Goal: Task Accomplishment & Management: Manage account settings

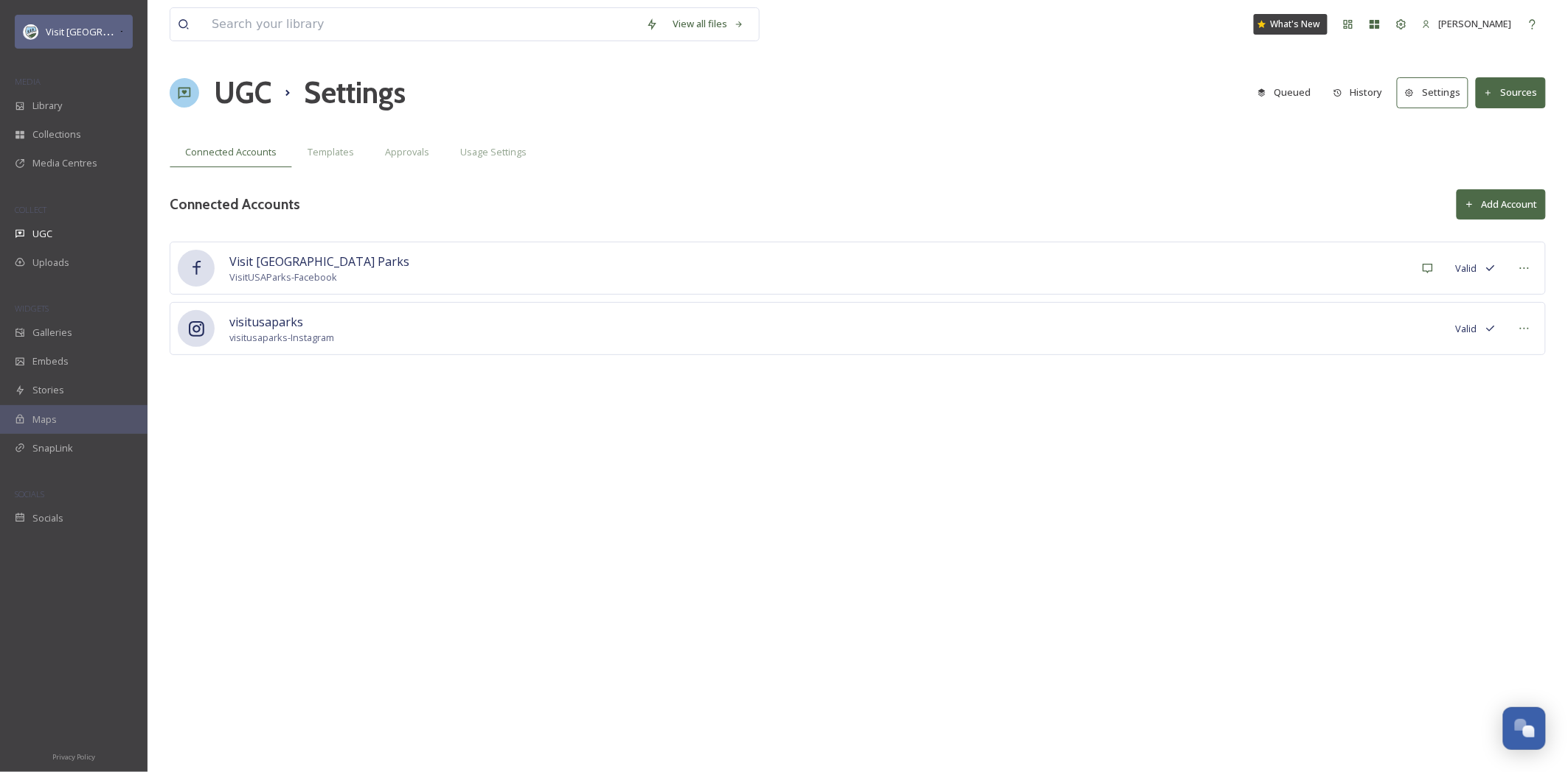
click at [82, 40] on div "Visit [GEOGRAPHIC_DATA] Parks" at bounding box center [73, 31] width 118 height 34
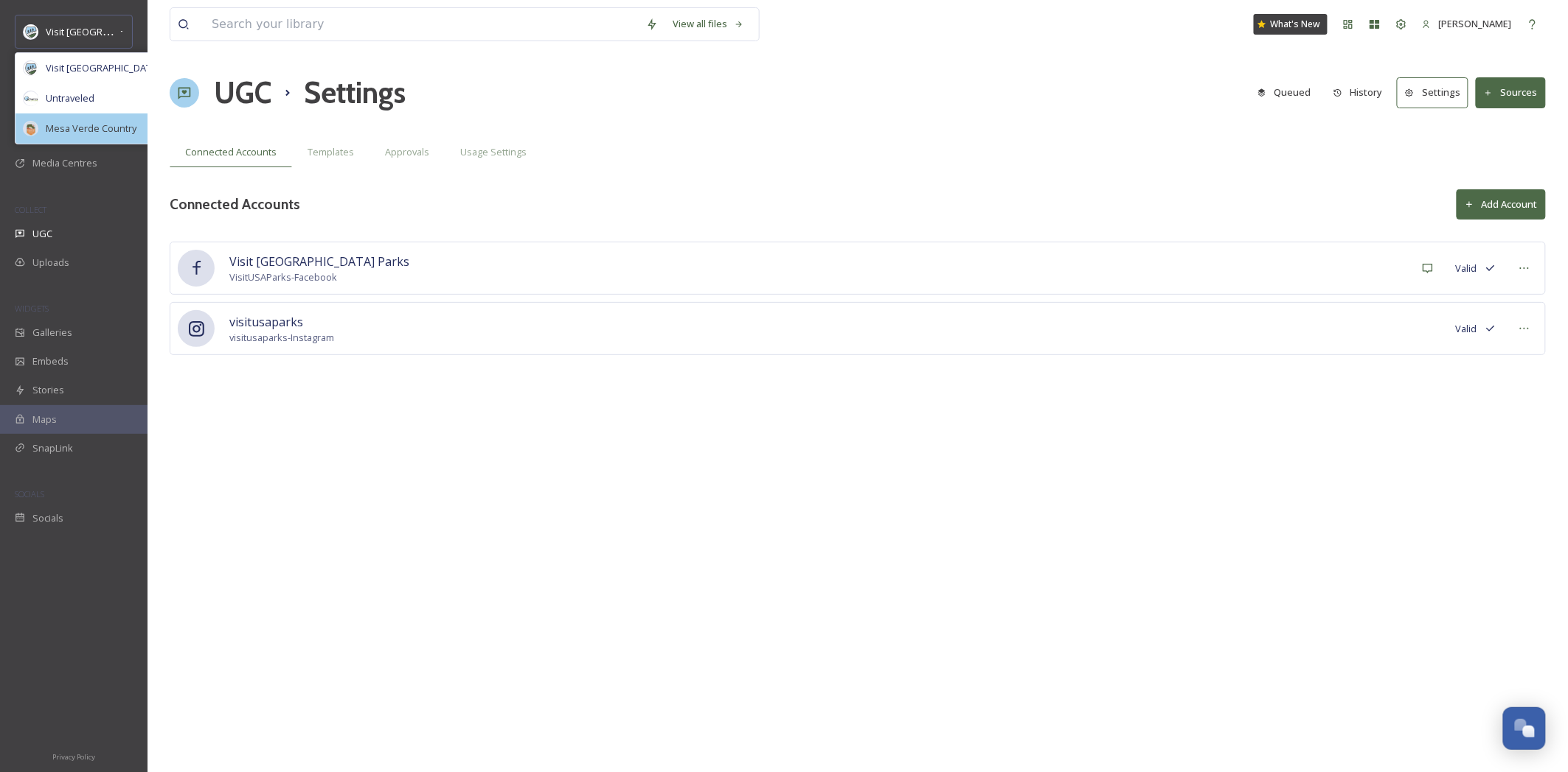
scroll to position [622, 0]
click at [96, 137] on div "Mesa Verde Country" at bounding box center [105, 128] width 179 height 30
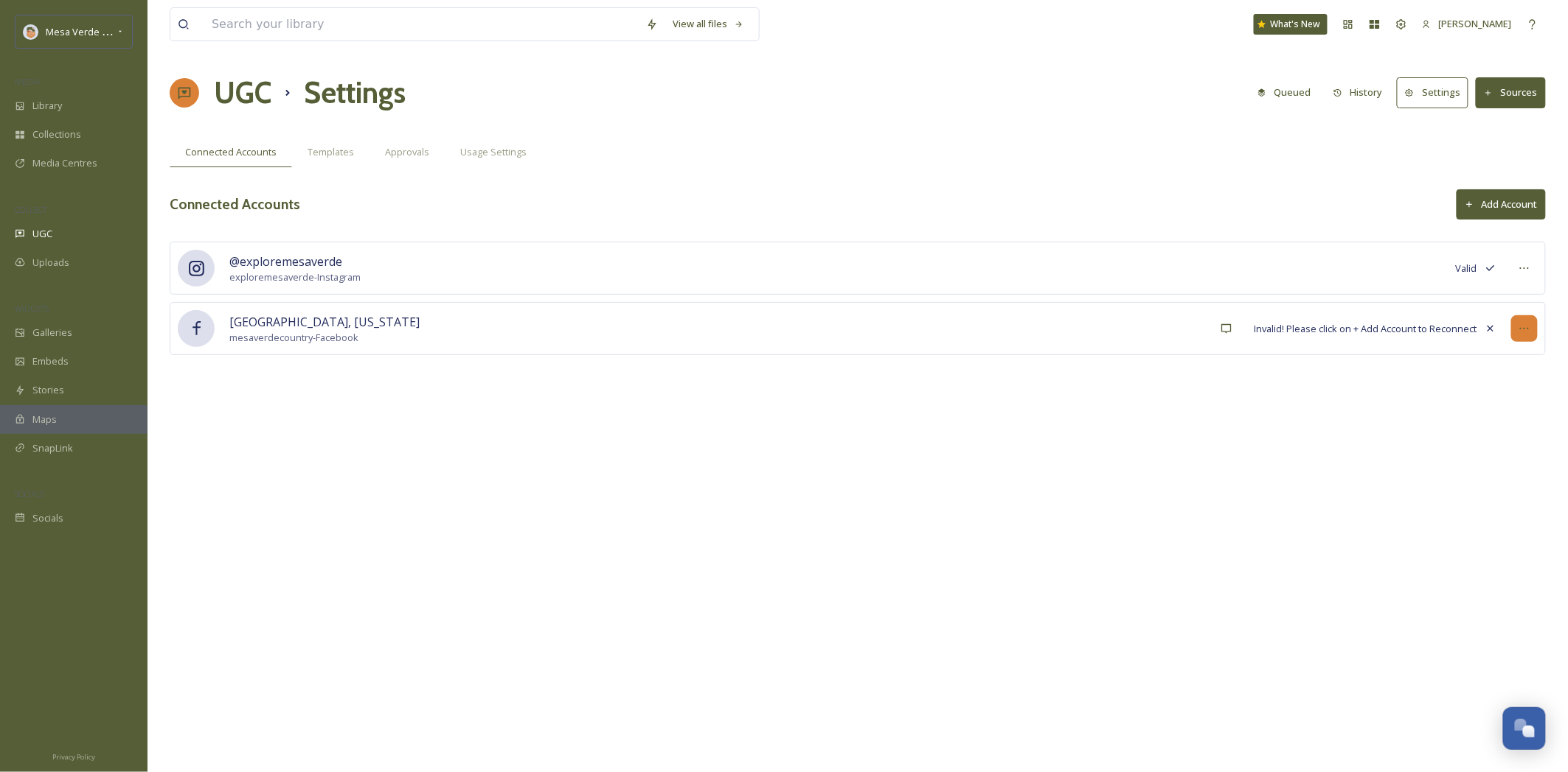
click at [1527, 333] on icon at bounding box center [1524, 328] width 12 height 12
click at [1257, 335] on span "Invalid! Please click on + Add Account to Reconnect" at bounding box center [1365, 329] width 223 height 14
click at [1319, 328] on span "Invalid! Please click on + Add Account to Reconnect" at bounding box center [1365, 329] width 223 height 14
click at [1484, 207] on button "Add Account" at bounding box center [1501, 204] width 89 height 30
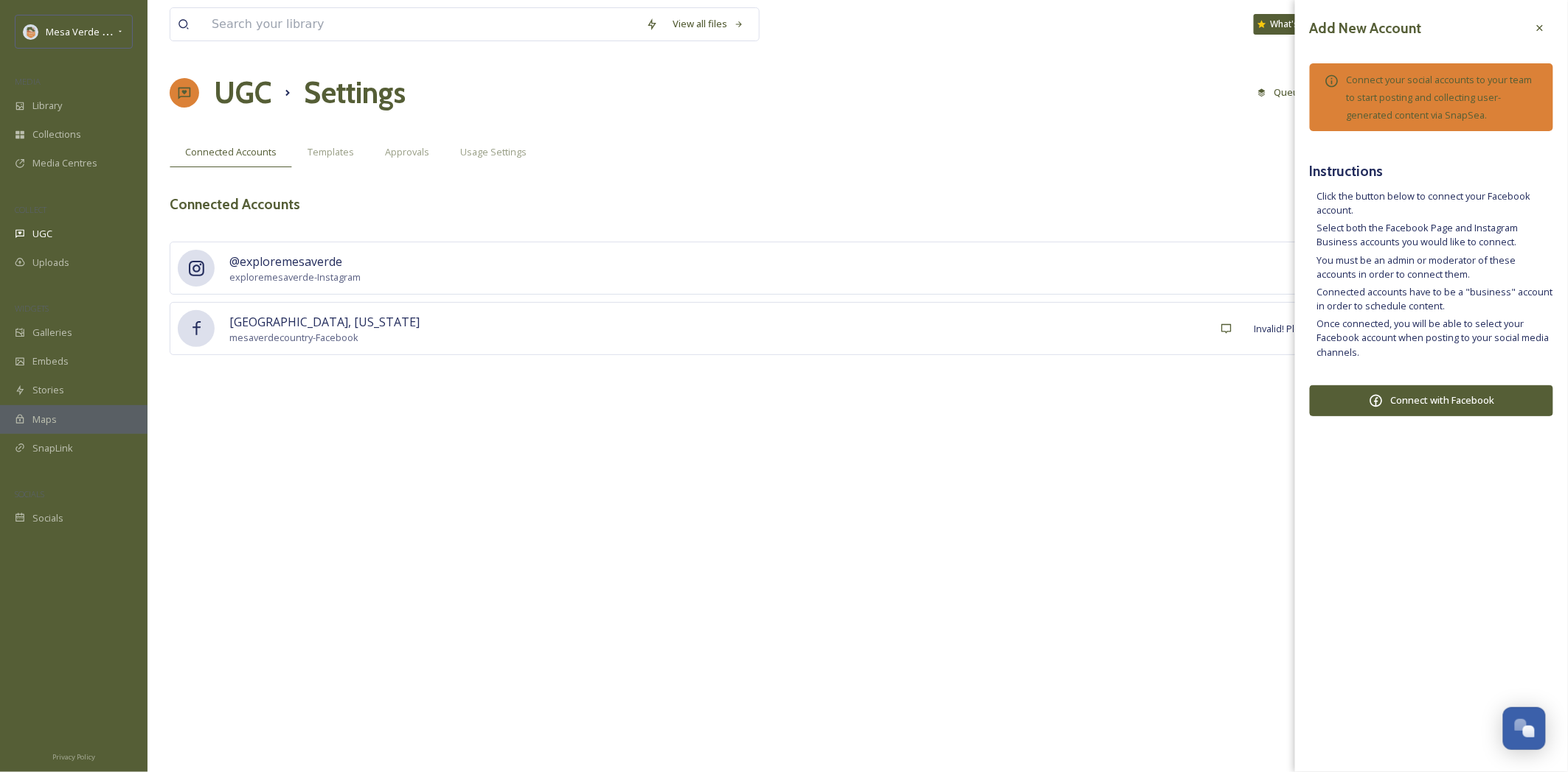
click at [1423, 402] on button "Connect with Facebook" at bounding box center [1430, 401] width 243 height 31
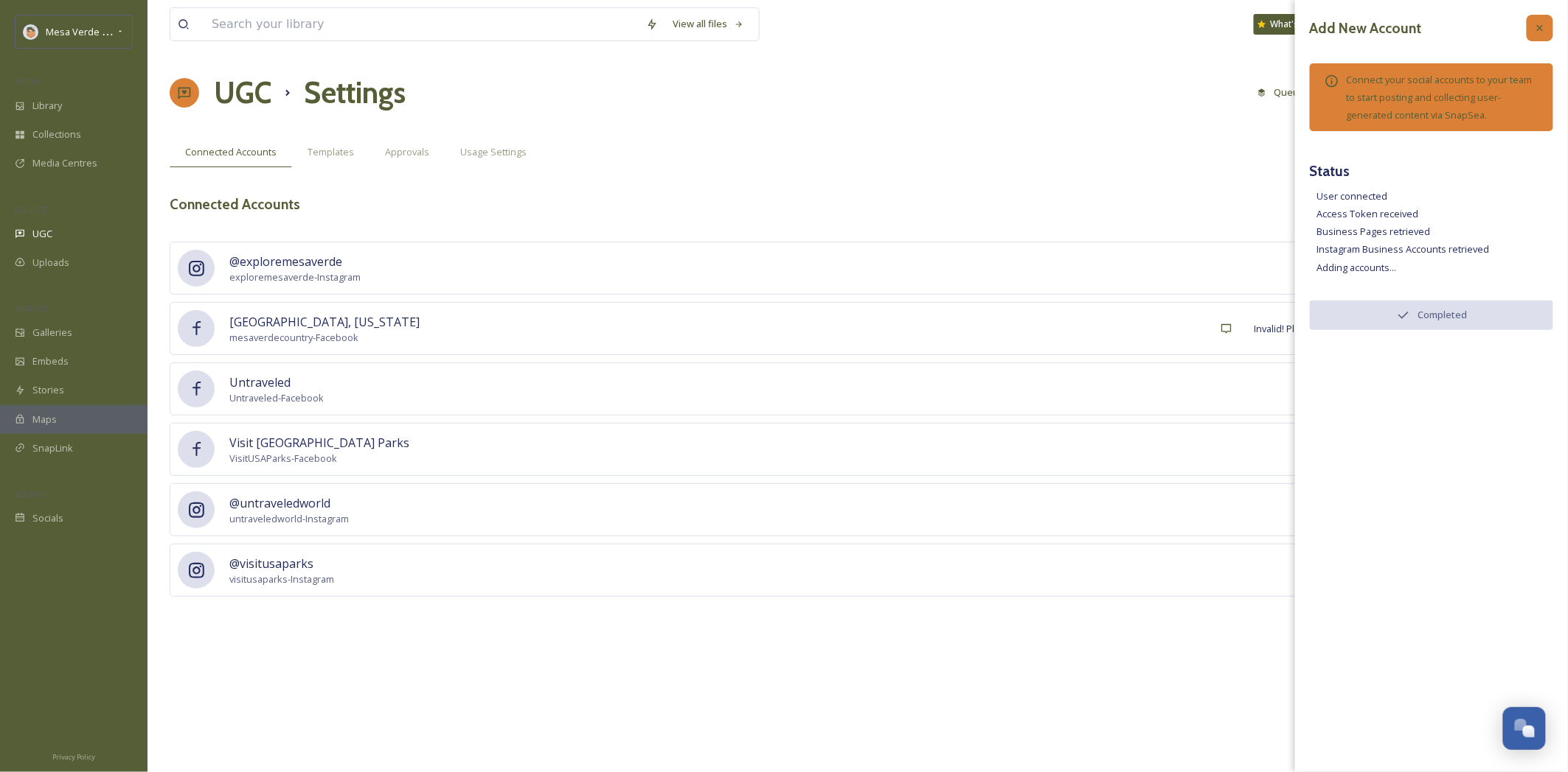
click at [1542, 29] on icon at bounding box center [1540, 28] width 12 height 12
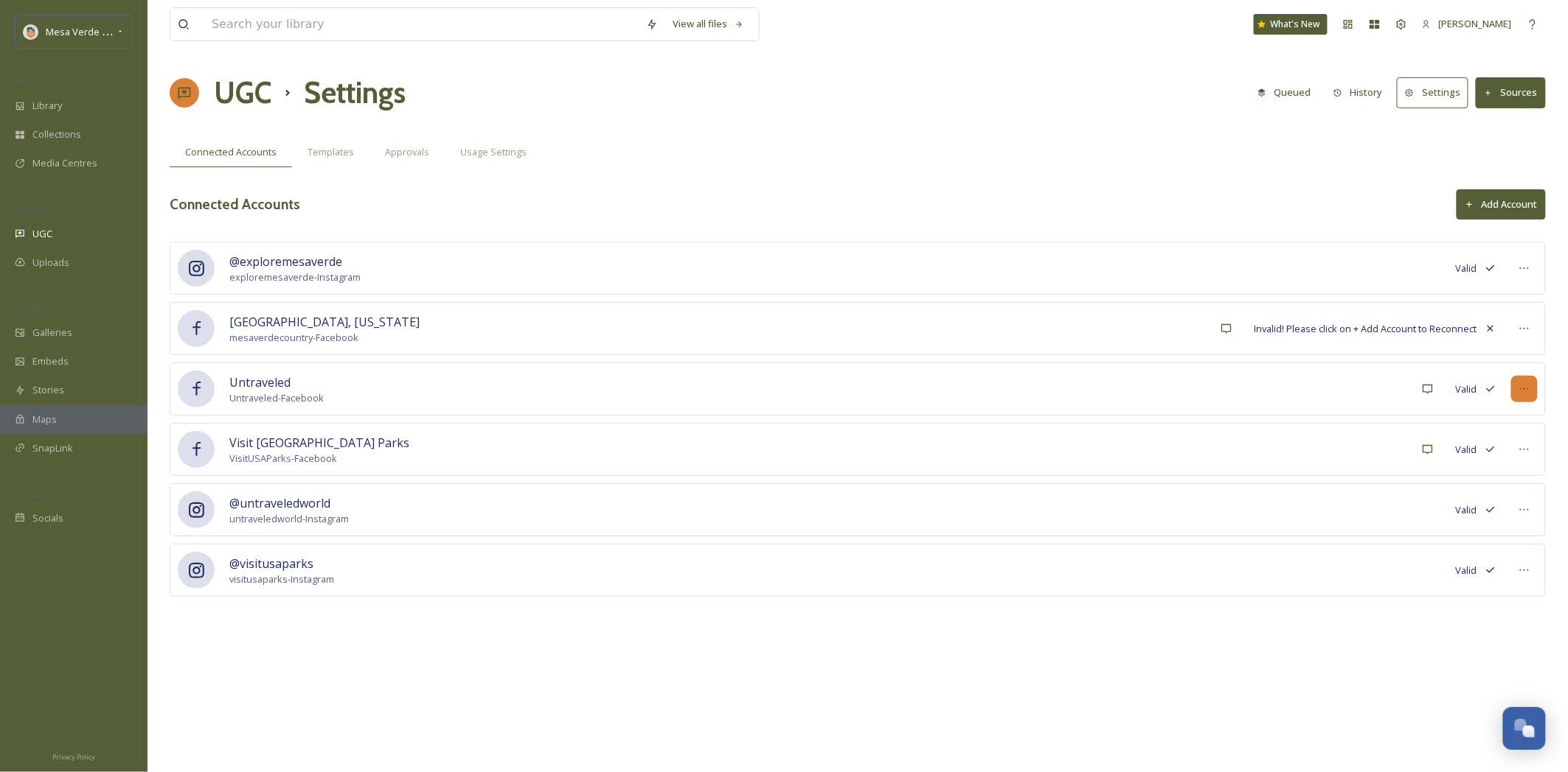
click at [1516, 394] on div at bounding box center [1524, 389] width 27 height 27
click at [1522, 454] on icon at bounding box center [1524, 450] width 12 height 12
click at [52, 236] on div "UGC" at bounding box center [73, 233] width 147 height 28
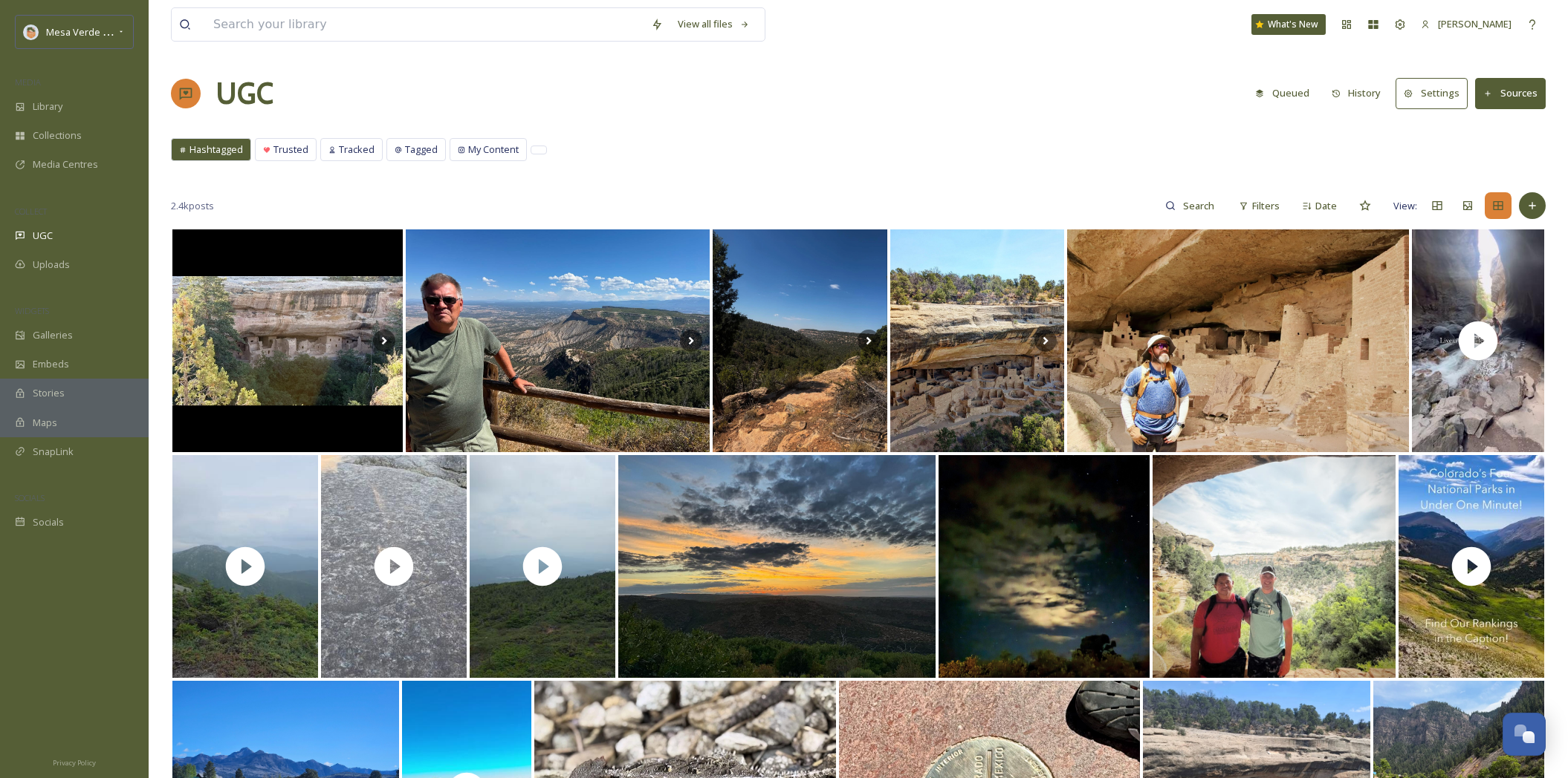
click at [1450, 92] on button "Settings" at bounding box center [1431, 93] width 72 height 30
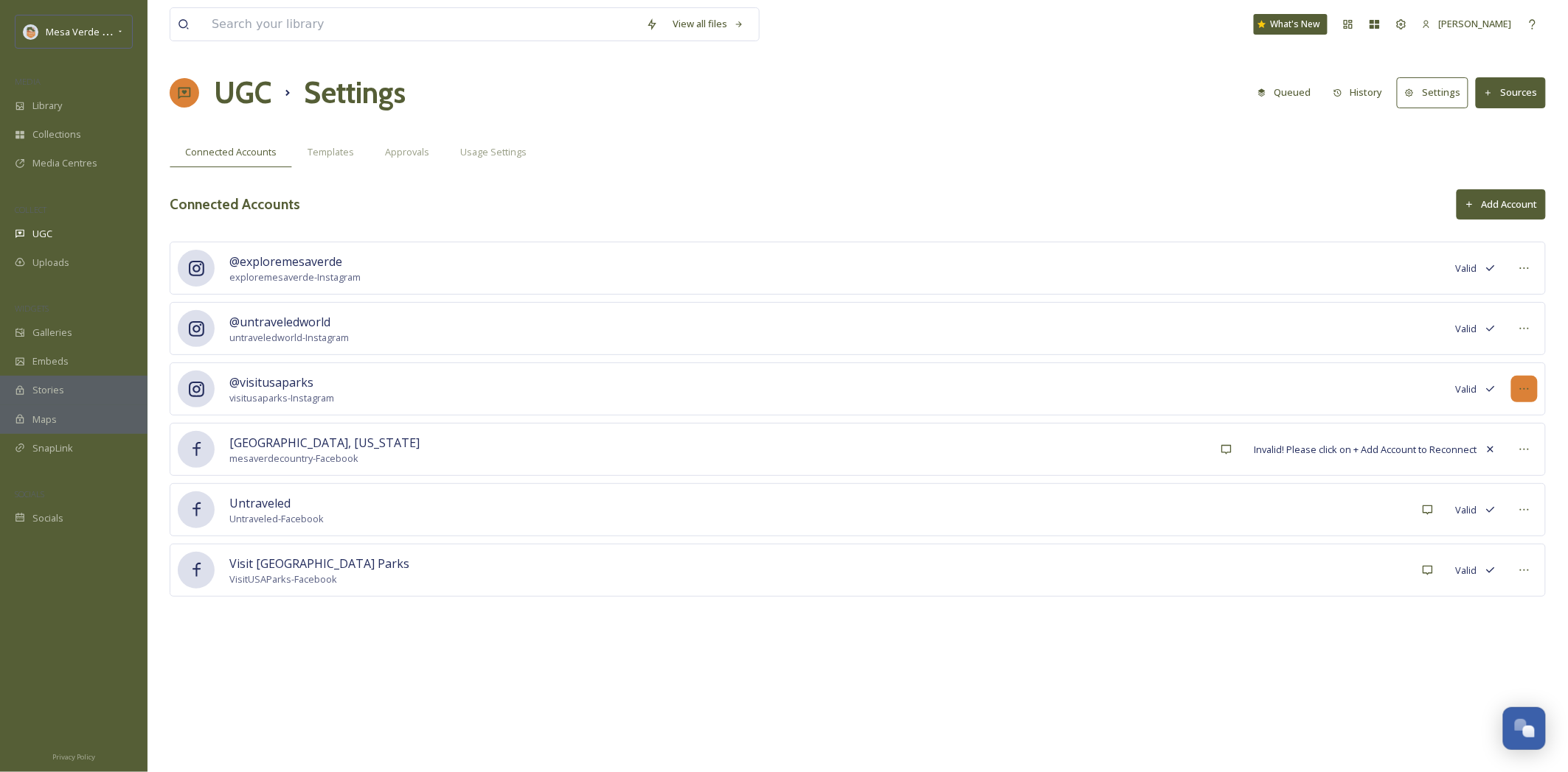
click at [1523, 395] on icon at bounding box center [1524, 389] width 12 height 12
click at [1506, 427] on span "Mark as Inactive" at bounding box center [1494, 421] width 70 height 14
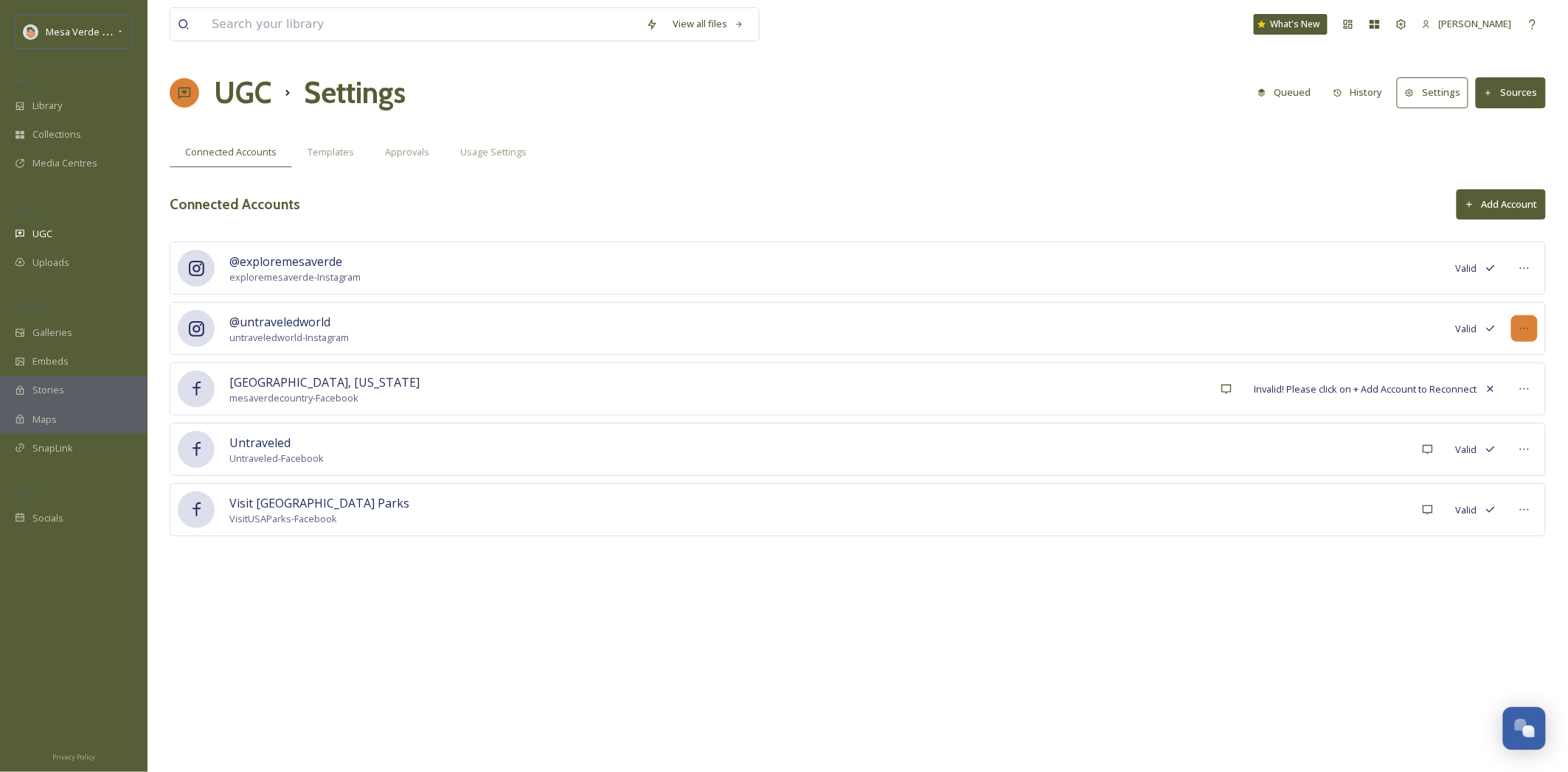
click at [1532, 335] on div at bounding box center [1524, 328] width 27 height 27
click at [1491, 364] on span "Mark as Inactive" at bounding box center [1494, 360] width 70 height 14
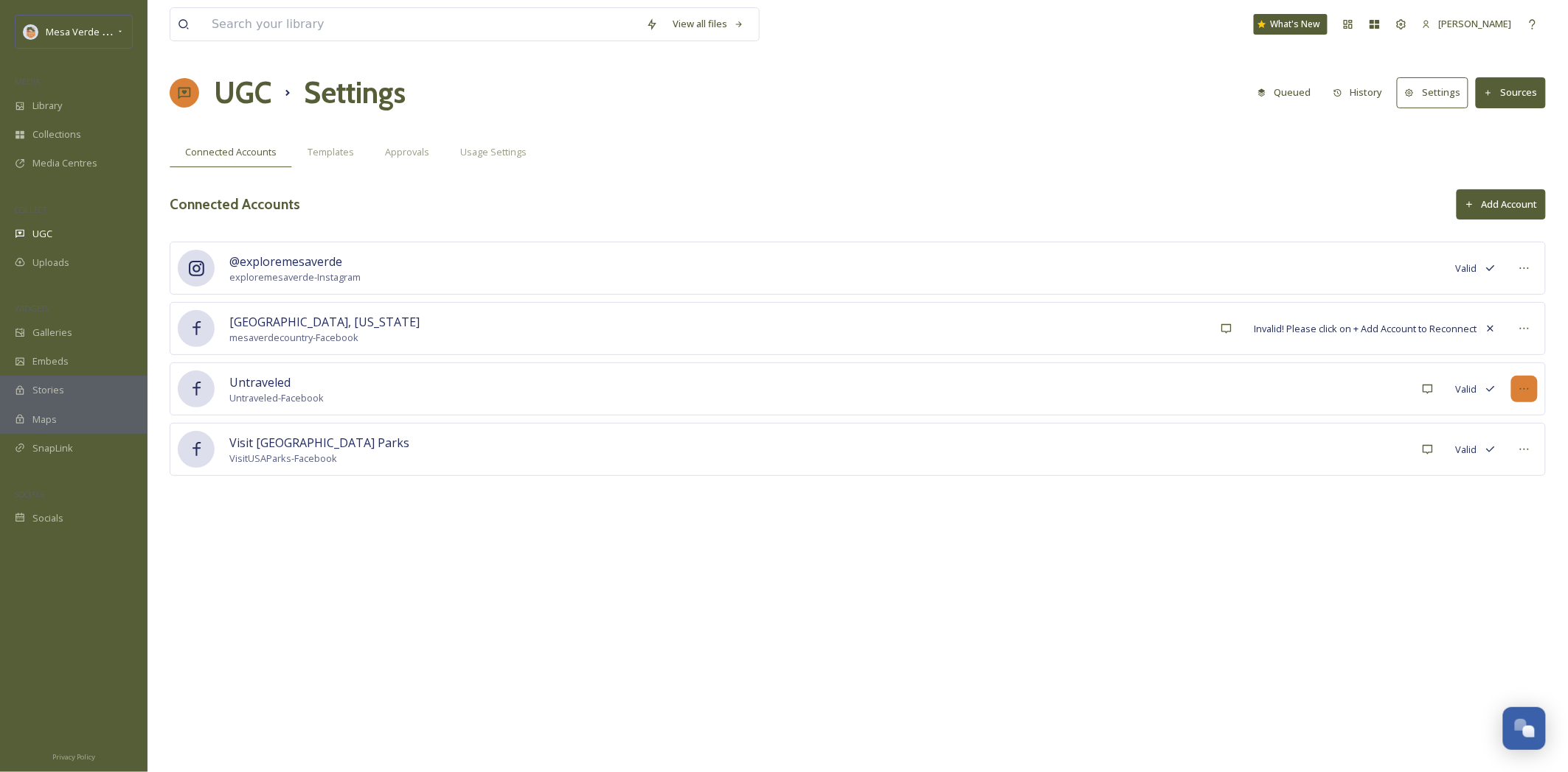
click at [1520, 395] on icon at bounding box center [1524, 389] width 12 height 12
click at [1511, 426] on span "Mark as Inactive" at bounding box center [1494, 421] width 70 height 14
click at [1528, 394] on icon at bounding box center [1524, 389] width 12 height 12
click at [1487, 426] on span "Mark as Inactive" at bounding box center [1494, 421] width 70 height 14
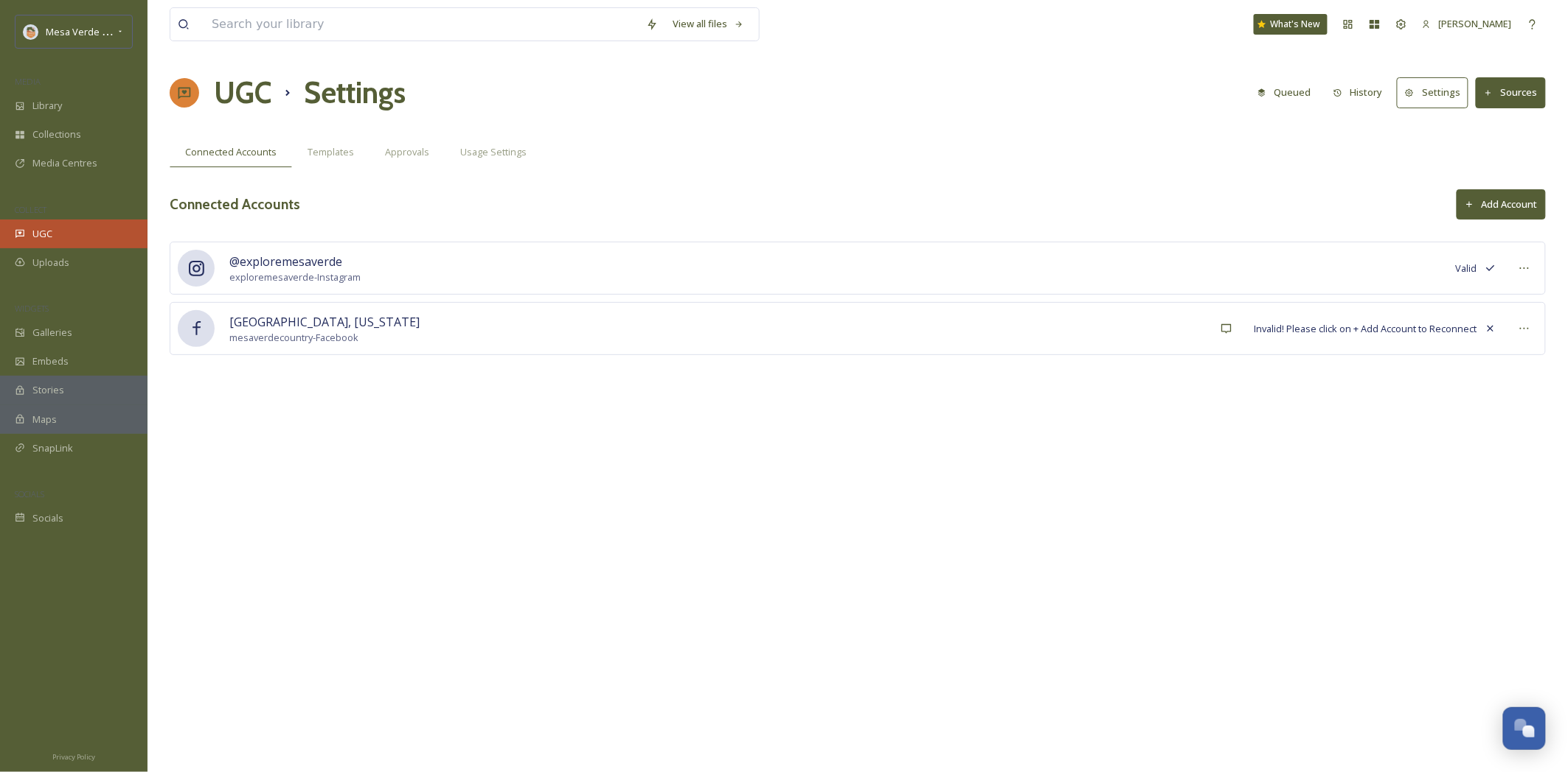
click at [56, 232] on div "UGC" at bounding box center [73, 233] width 147 height 28
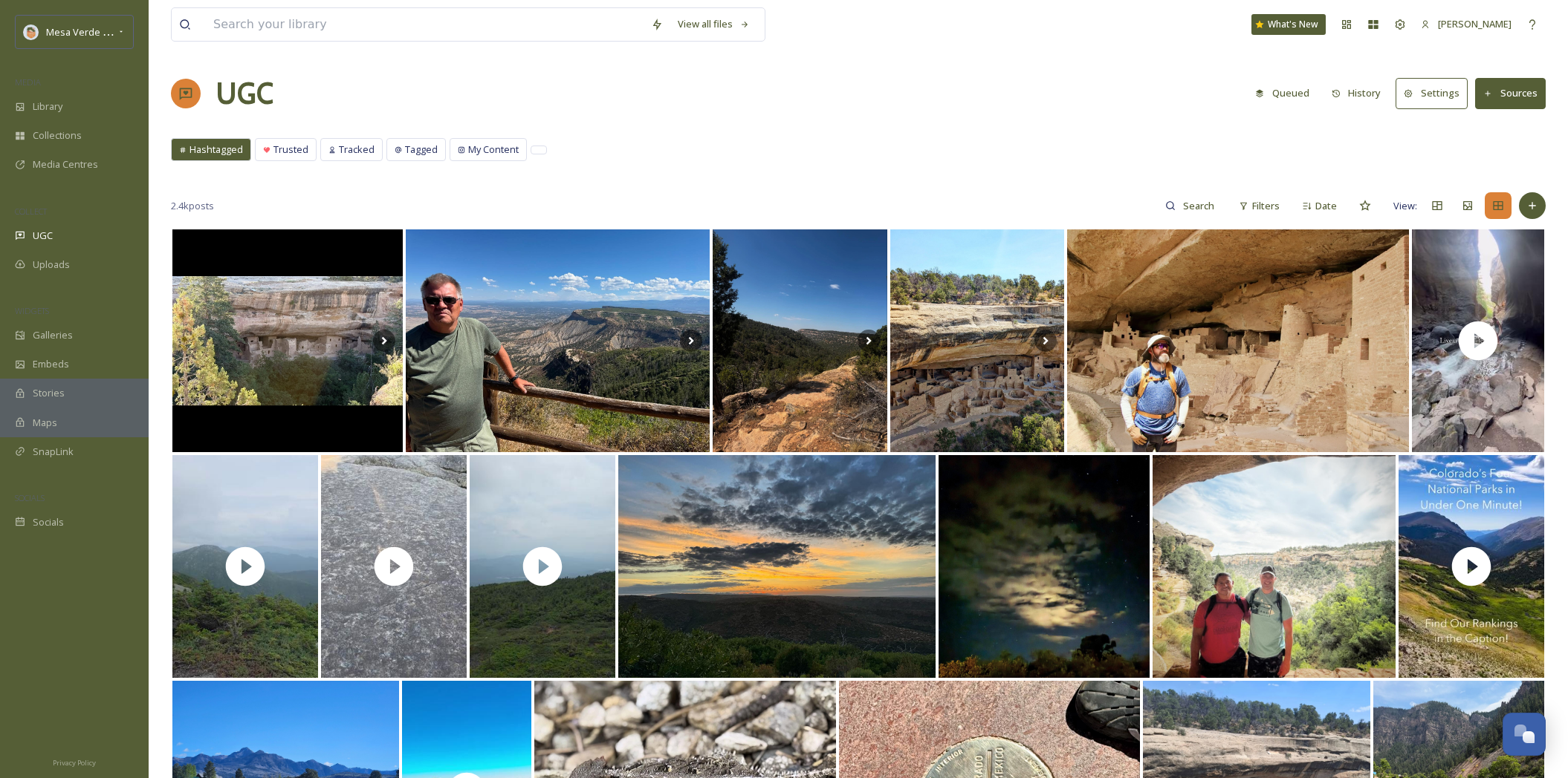
click at [1373, 90] on button "History" at bounding box center [1357, 93] width 65 height 29
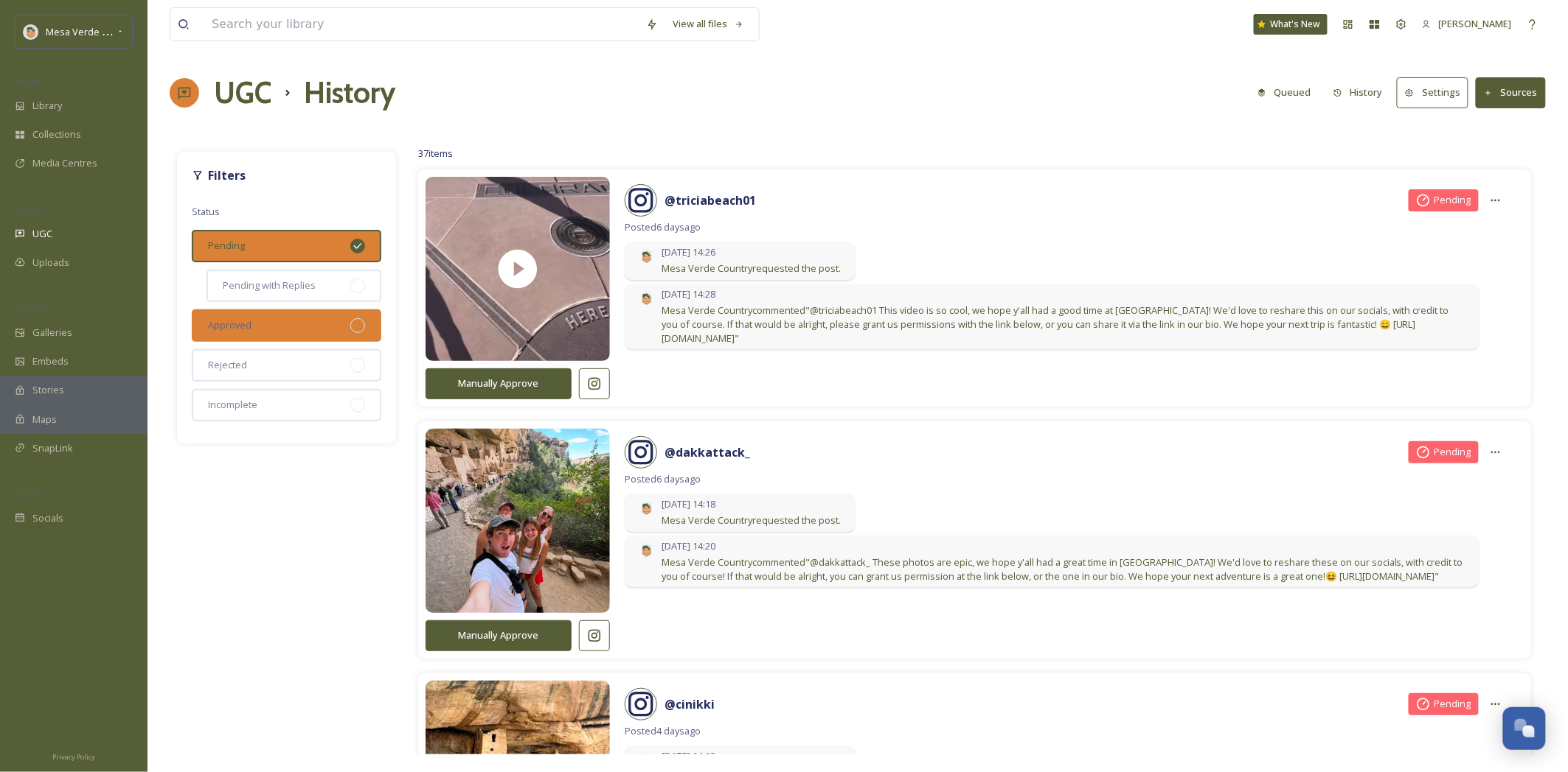
click at [359, 327] on div at bounding box center [357, 325] width 15 height 15
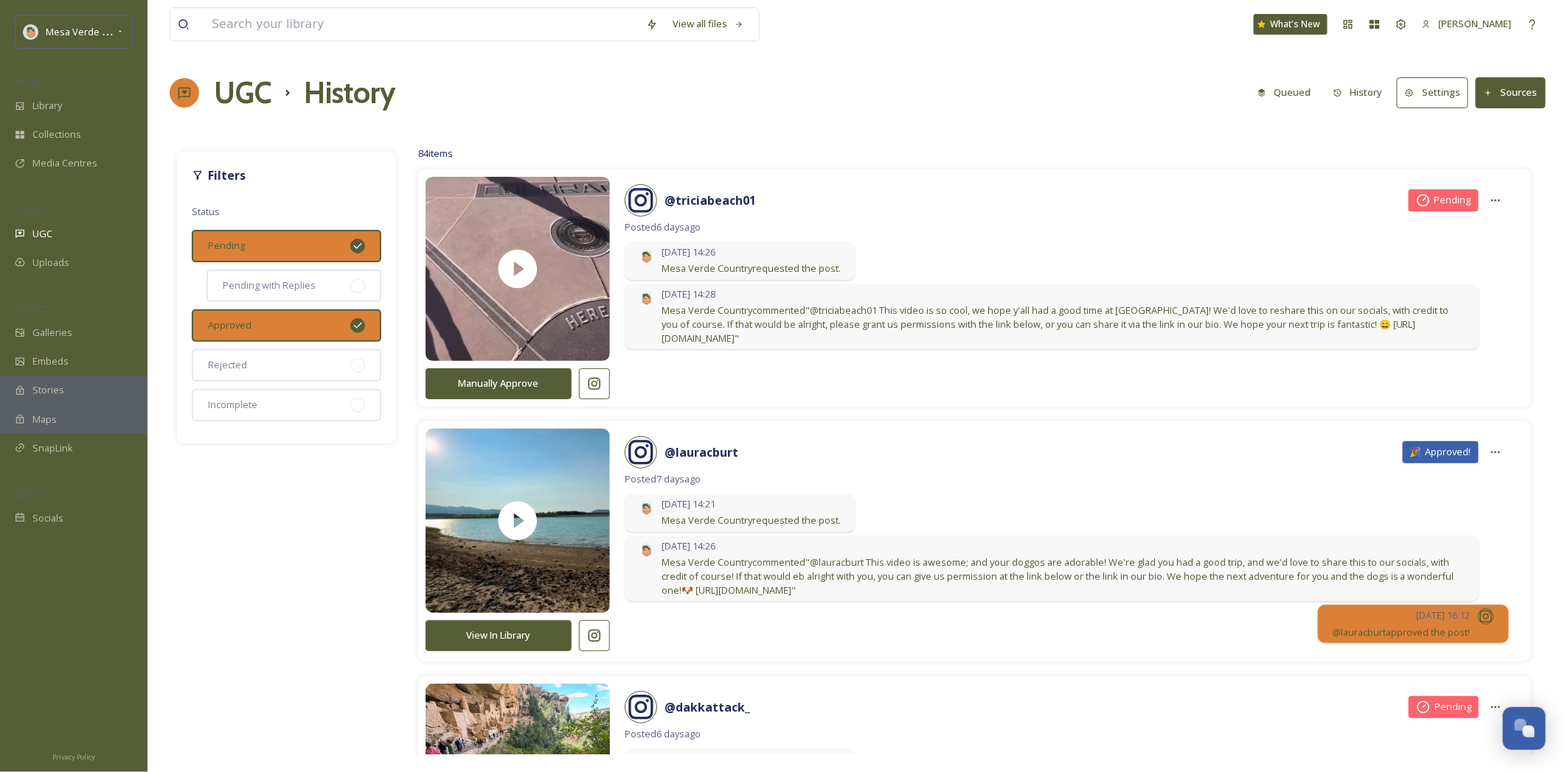
click at [354, 242] on icon at bounding box center [358, 246] width 12 height 12
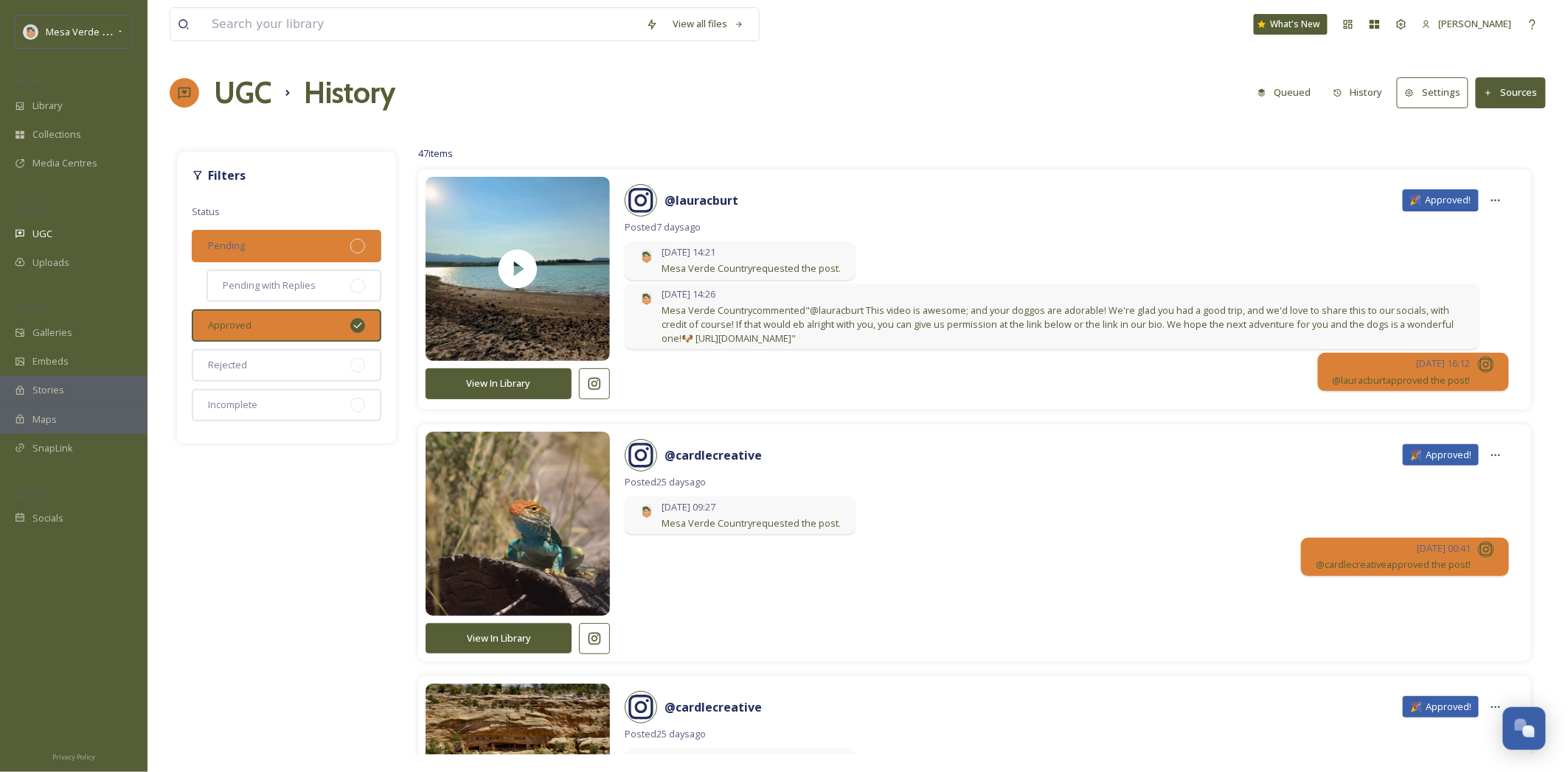
click at [290, 248] on div "Pending" at bounding box center [286, 246] width 189 height 33
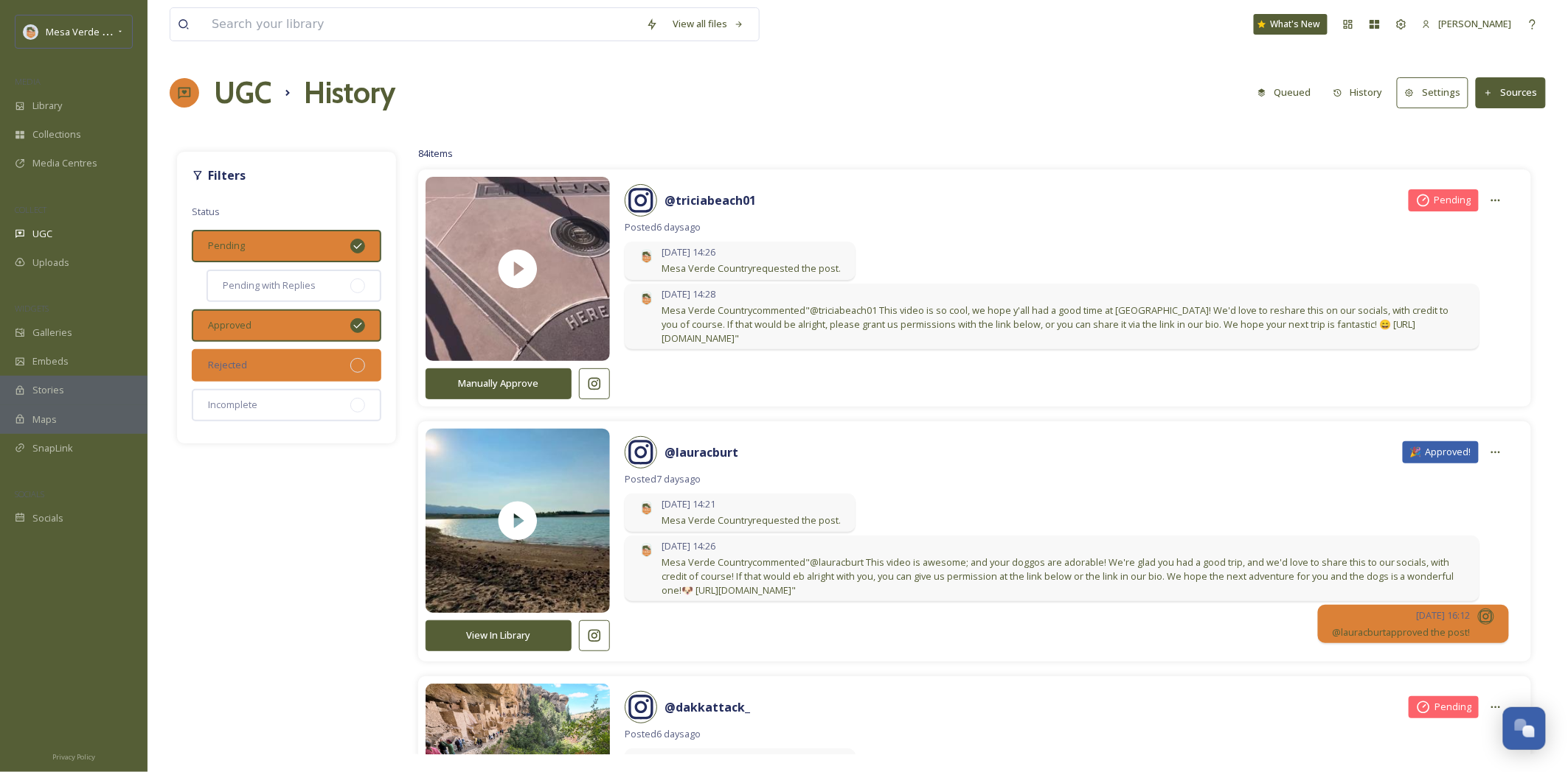
click at [359, 365] on div at bounding box center [357, 365] width 15 height 15
click at [360, 400] on div at bounding box center [357, 405] width 15 height 15
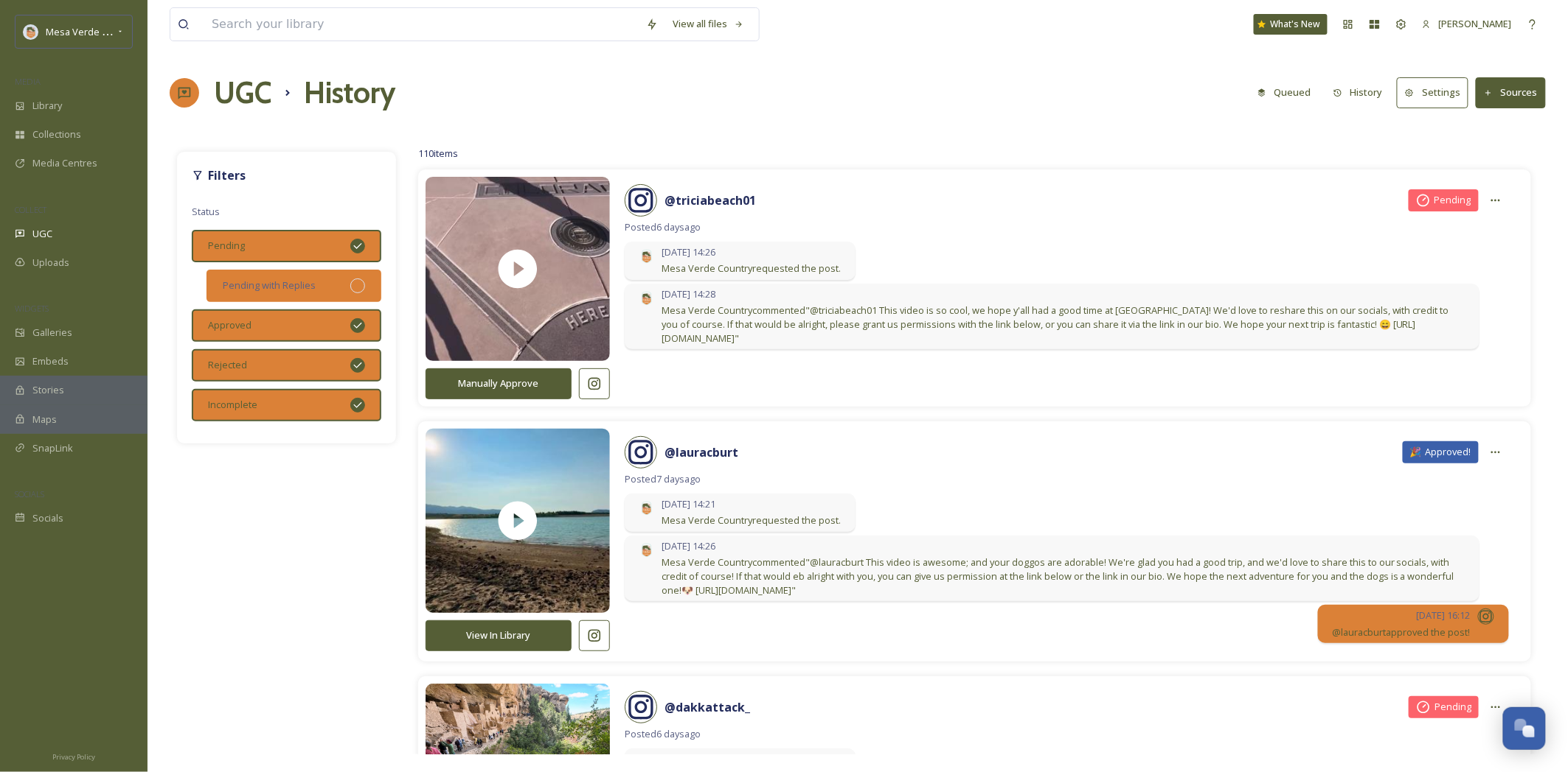
click at [358, 287] on div at bounding box center [357, 285] width 15 height 15
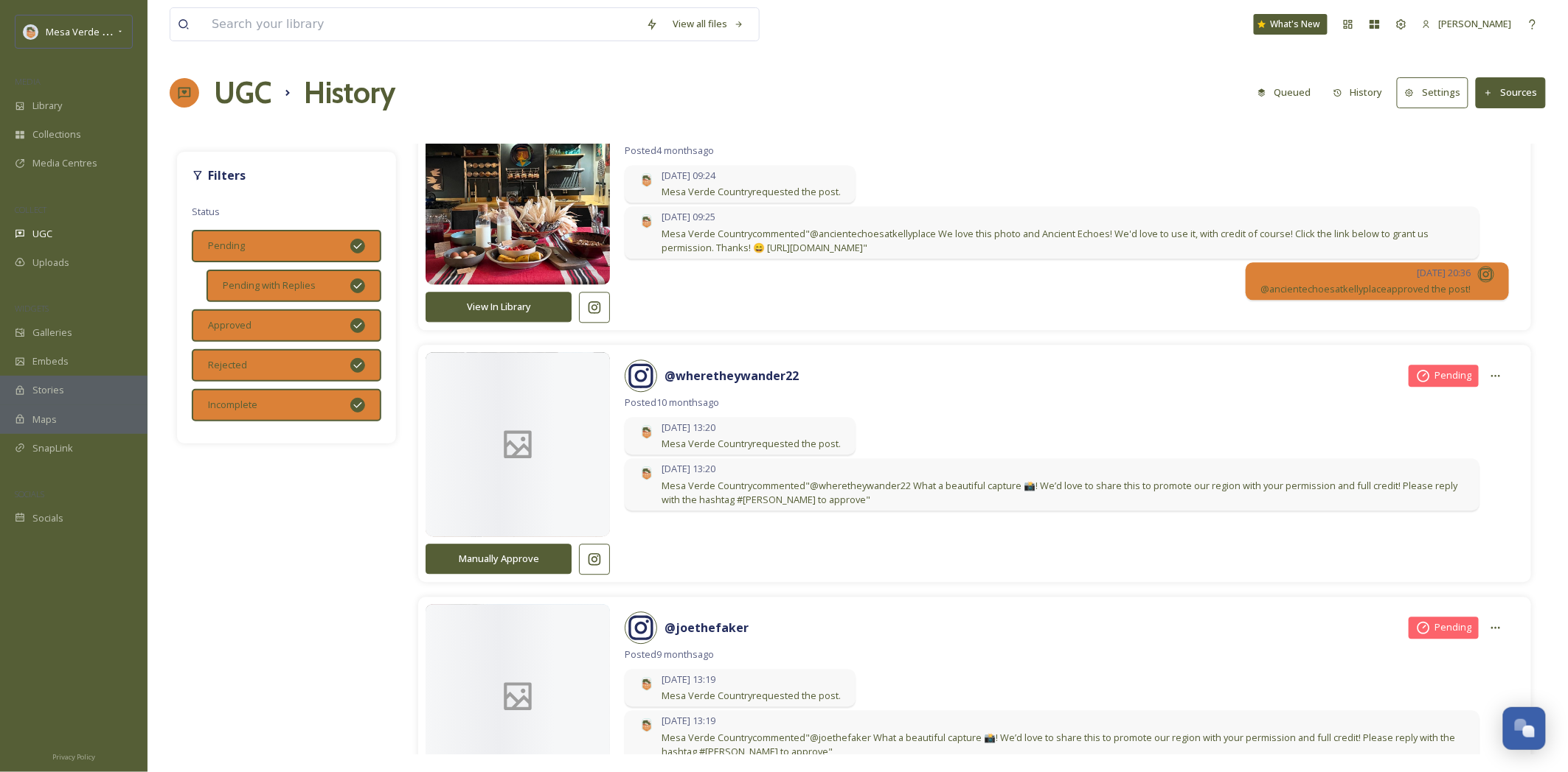
scroll to position [6139, 0]
